Goal: Task Accomplishment & Management: Use online tool/utility

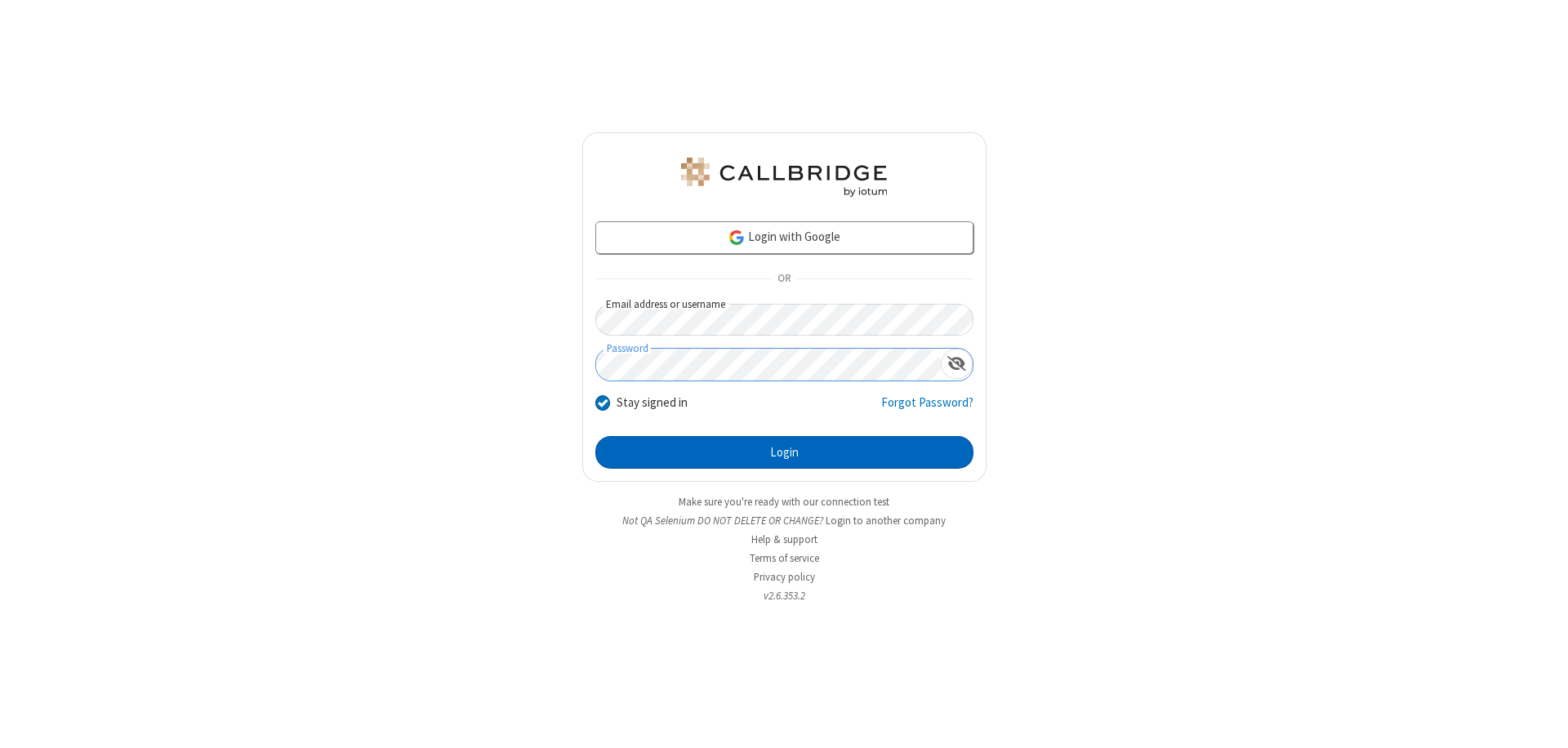
click at [784, 453] on button "Login" at bounding box center [784, 452] width 378 height 32
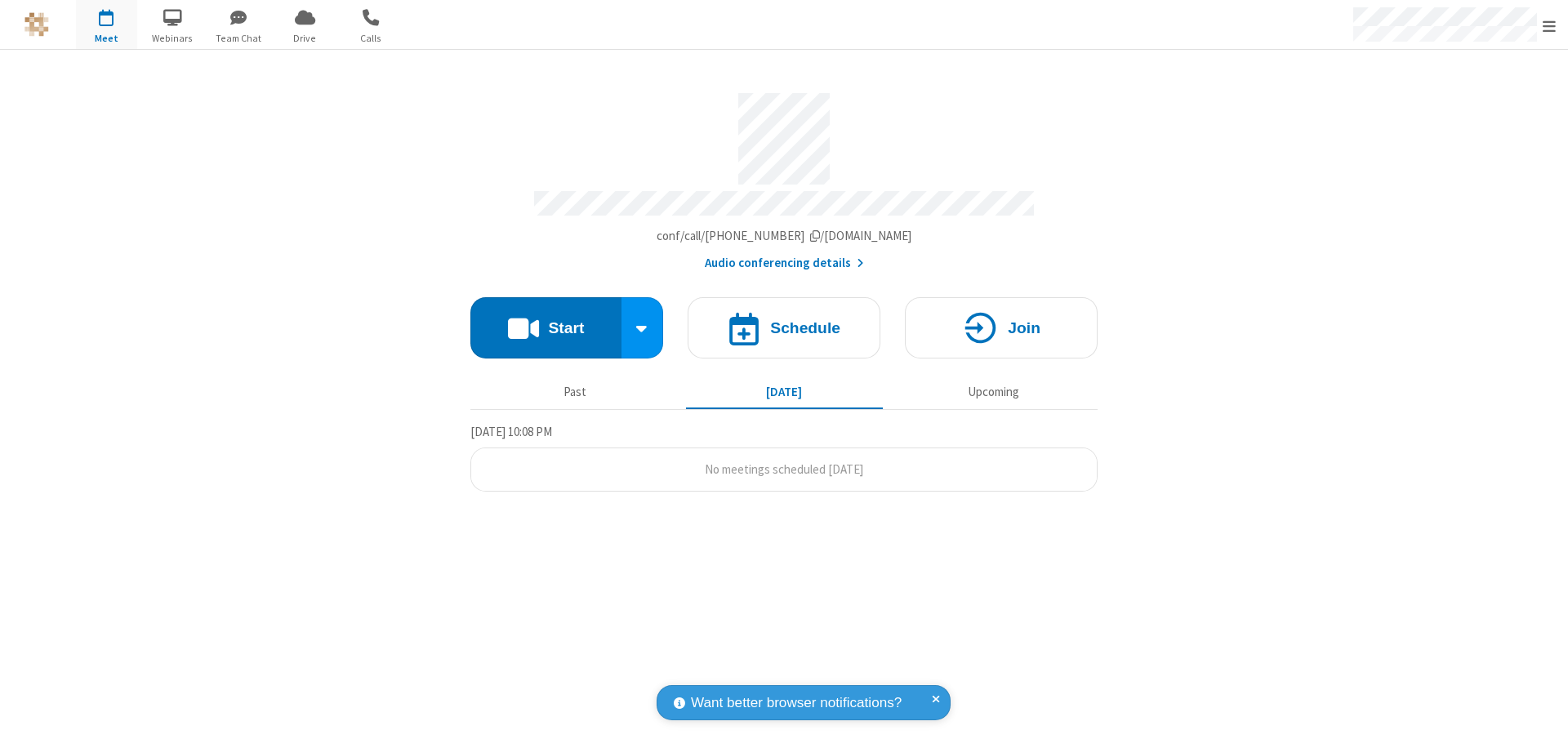
click at [546, 320] on button "Start" at bounding box center [546, 328] width 151 height 61
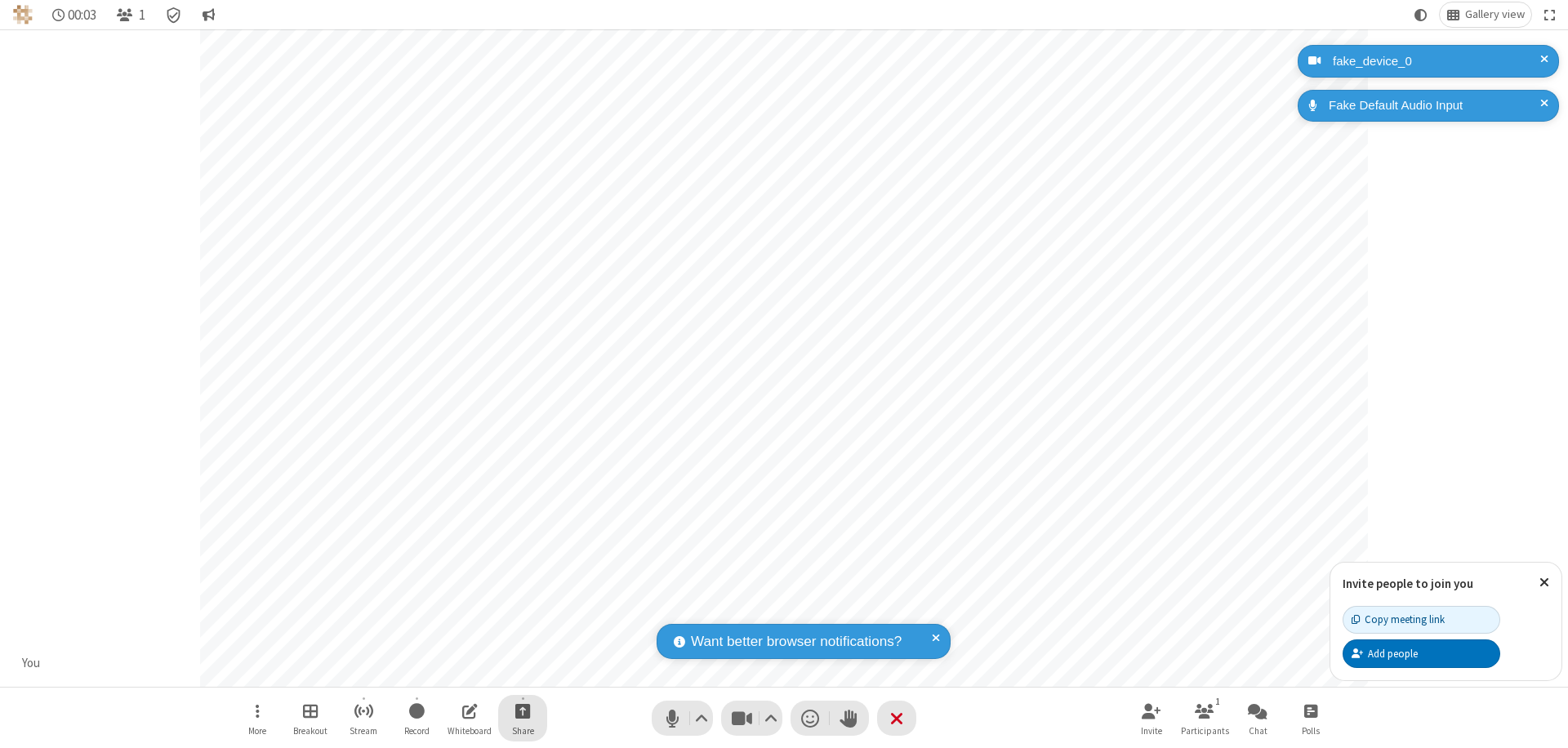
click at [523, 711] on span "Start sharing" at bounding box center [523, 710] width 15 height 20
click at [457, 672] on span "Share my screen" at bounding box center [457, 673] width 19 height 14
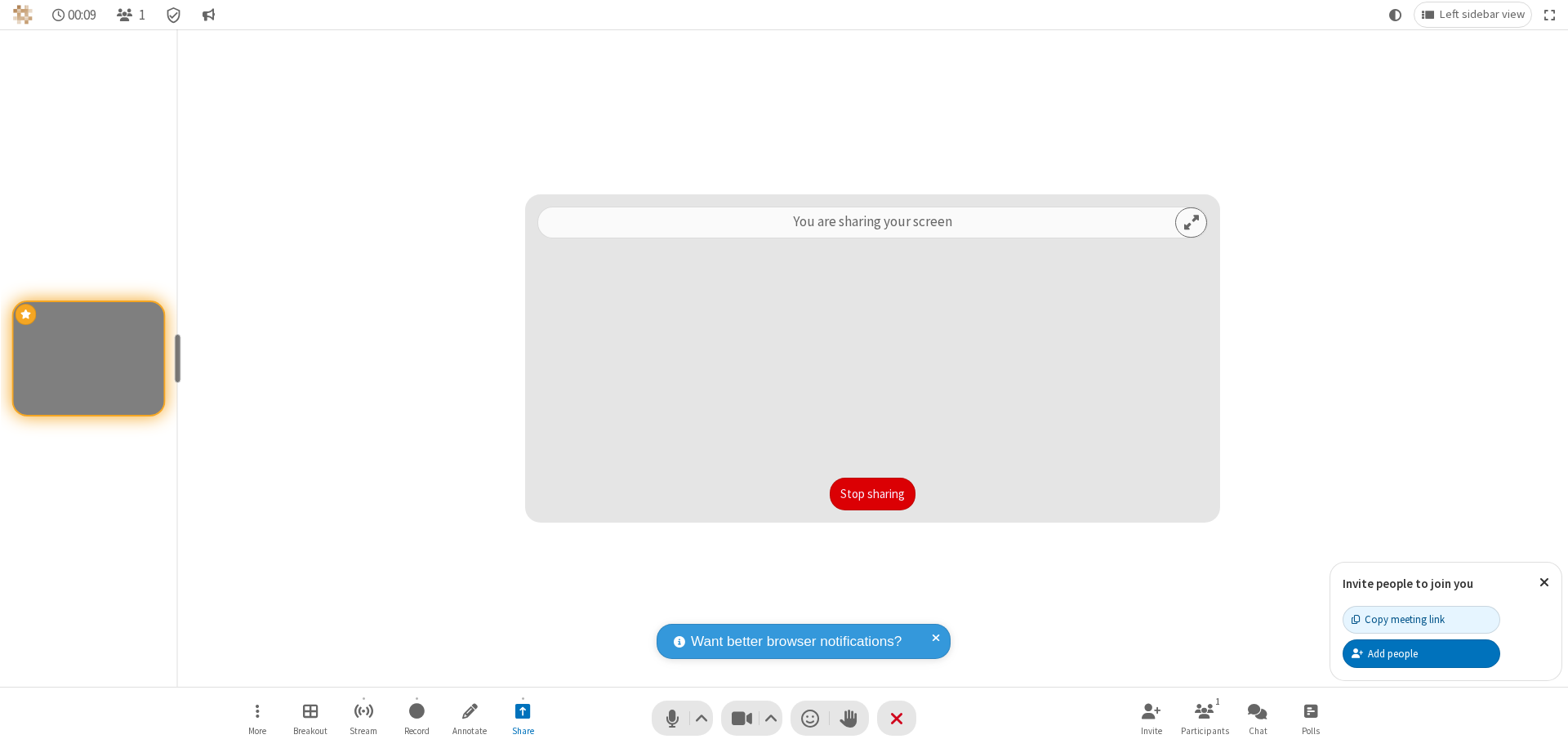
click at [872, 494] on button "Stop sharing" at bounding box center [872, 494] width 86 height 32
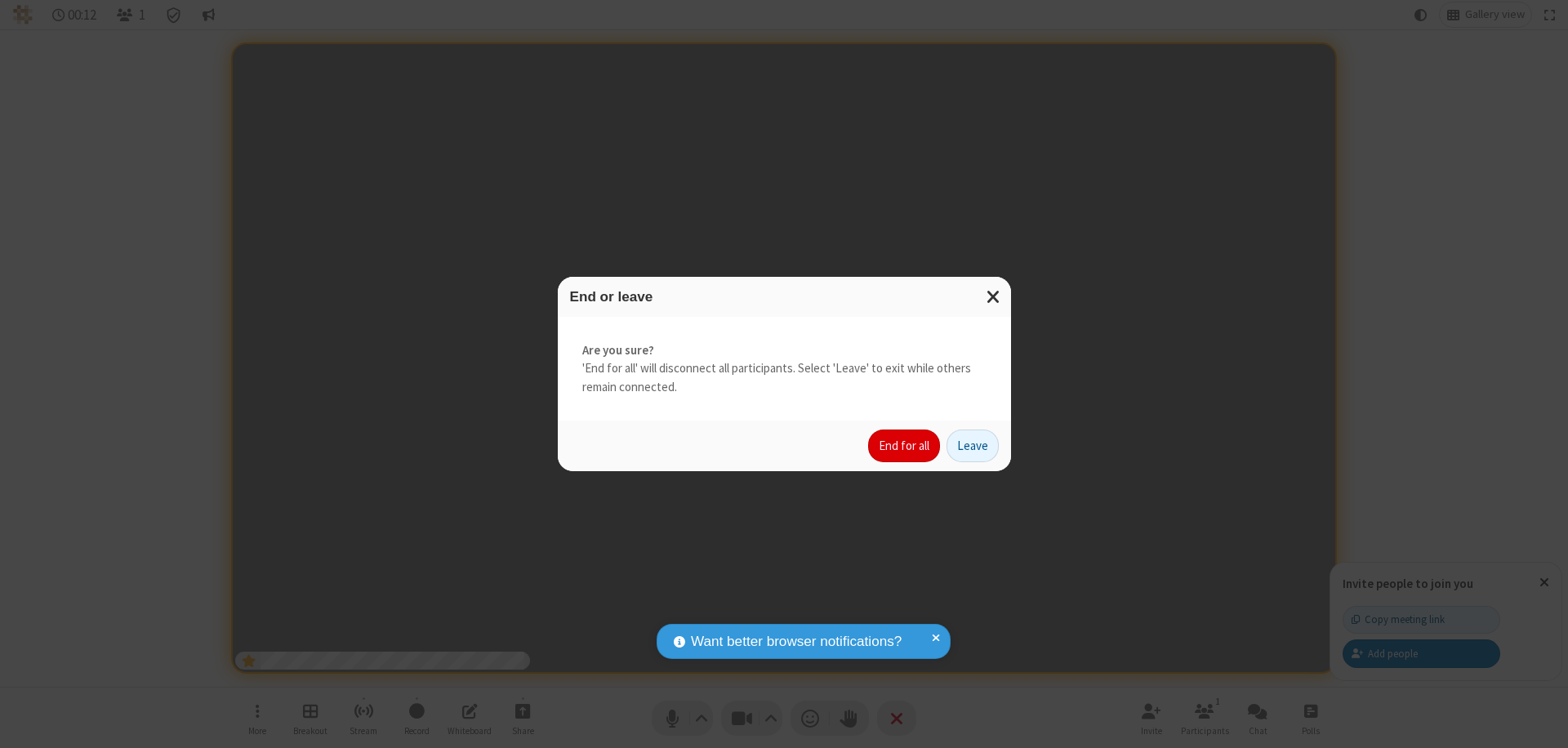
click at [905, 446] on button "End for all" at bounding box center [904, 446] width 72 height 32
